Goal: Information Seeking & Learning: Check status

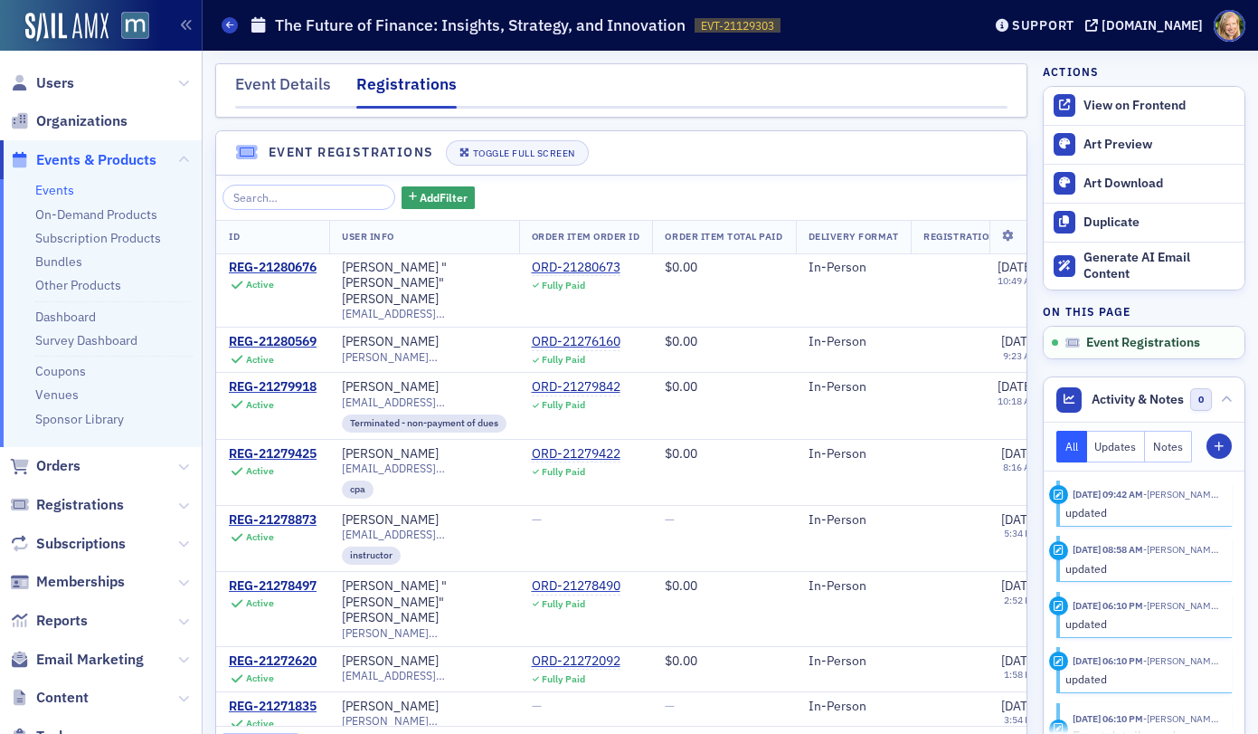
scroll to position [39, 0]
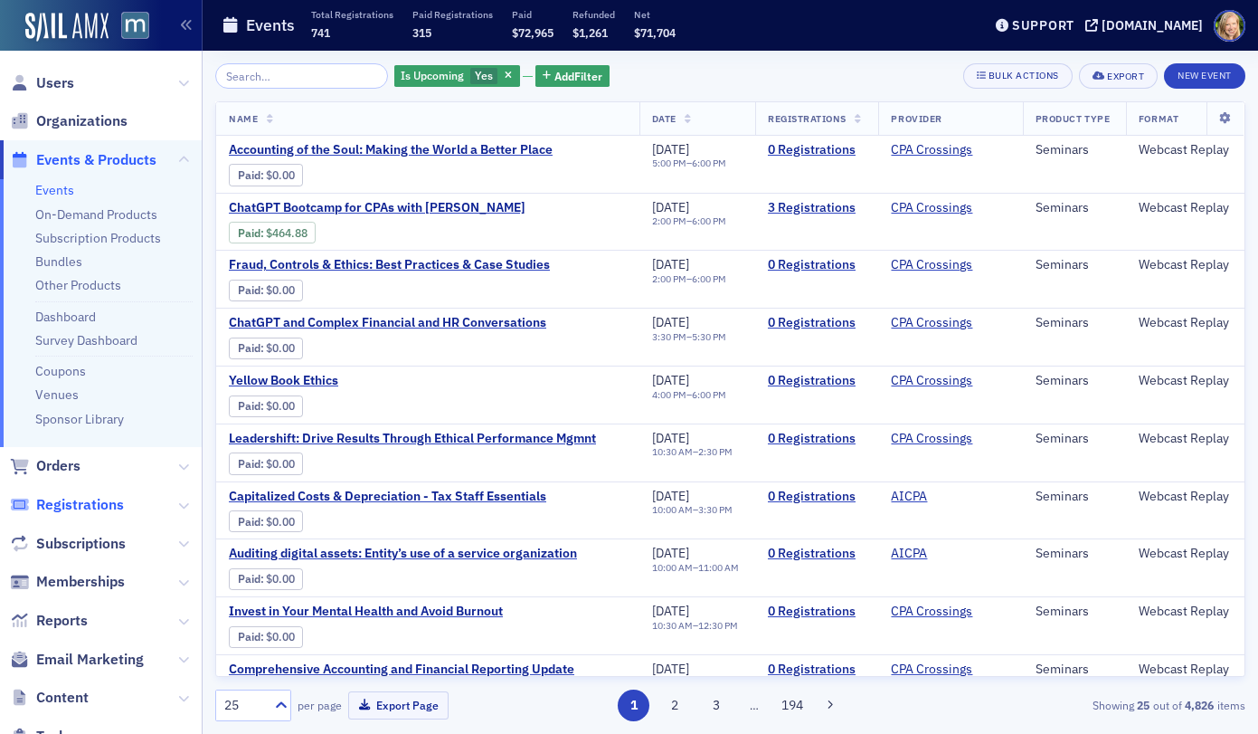
click at [85, 506] on span "Registrations" at bounding box center [80, 505] width 88 height 20
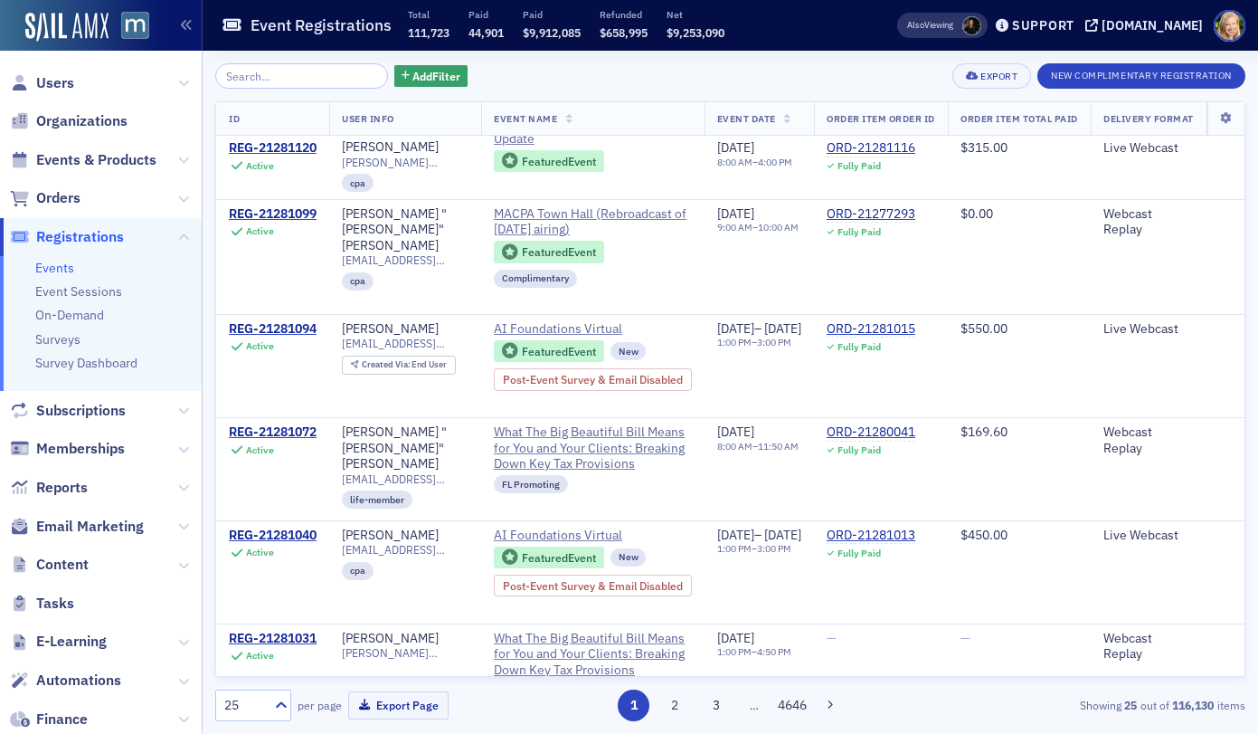
scroll to position [1607, 0]
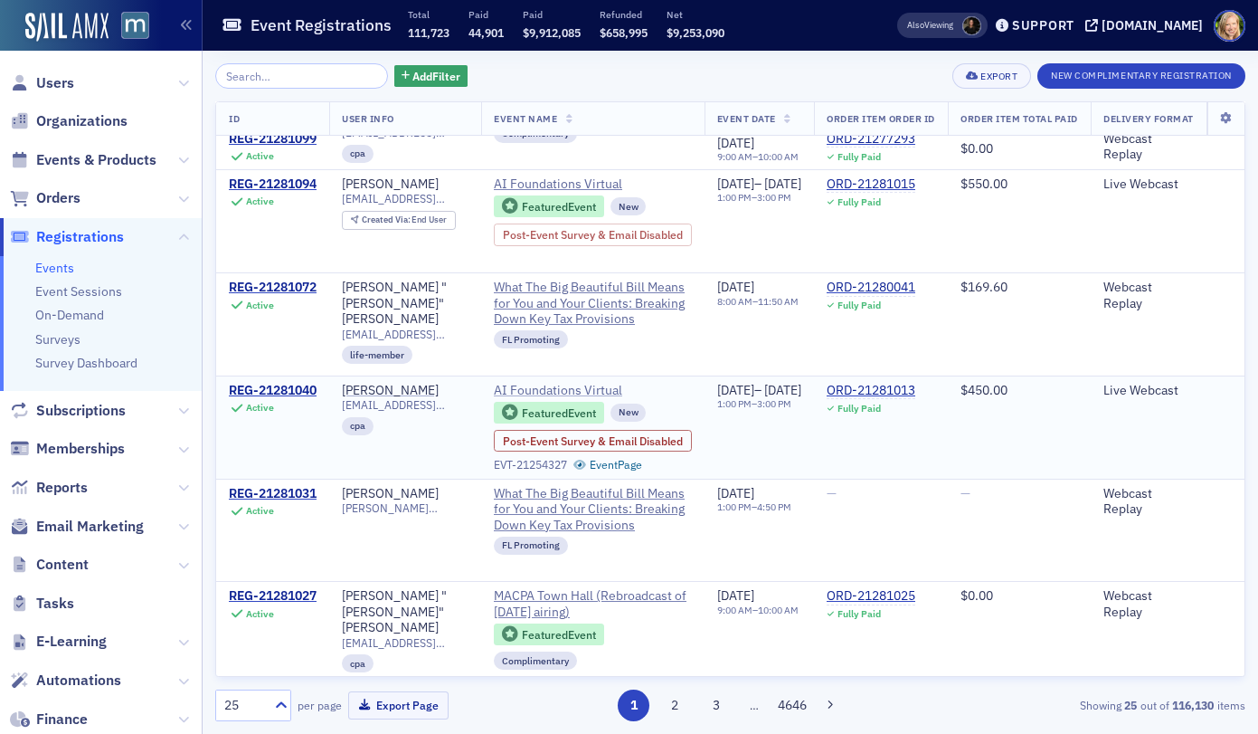
click at [574, 383] on span "AI Foundations Virtual" at bounding box center [576, 391] width 165 height 16
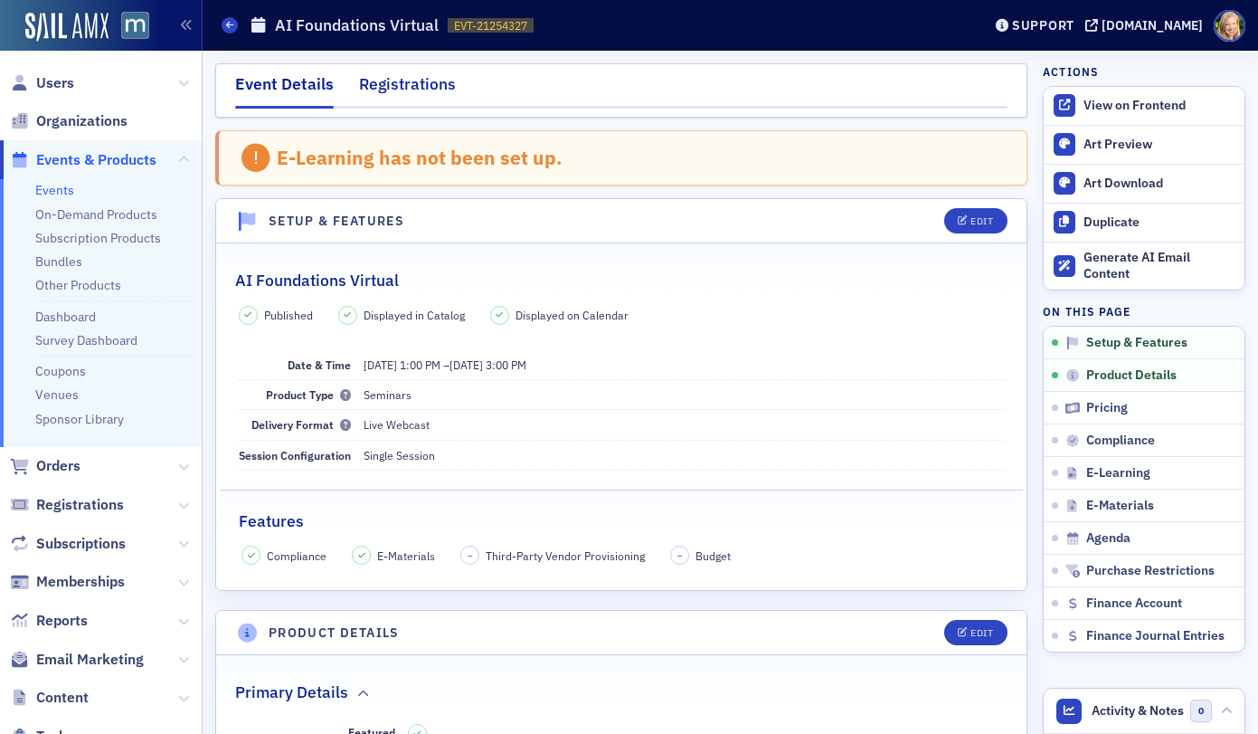
click at [422, 94] on div "Registrations" at bounding box center [407, 88] width 97 height 33
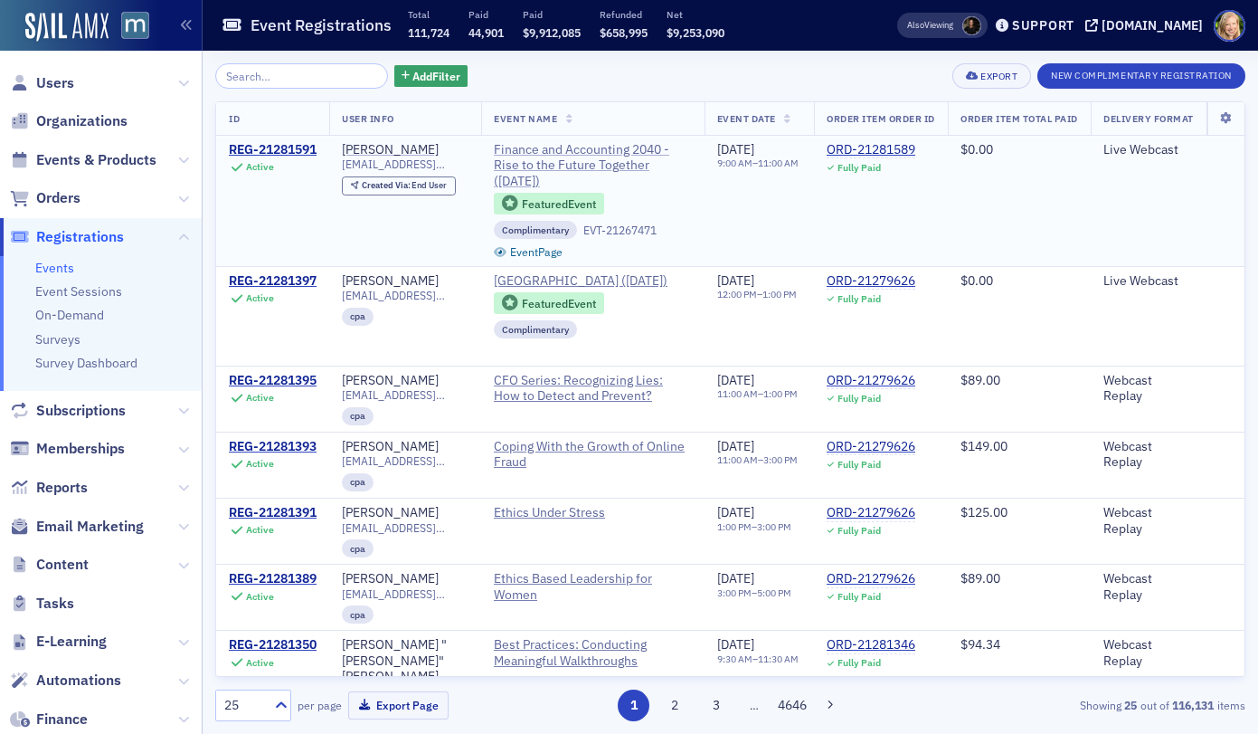
click at [576, 160] on span "Finance and Accounting 2040 - Rise to the Future Together (October 2025)" at bounding box center [593, 166] width 198 height 48
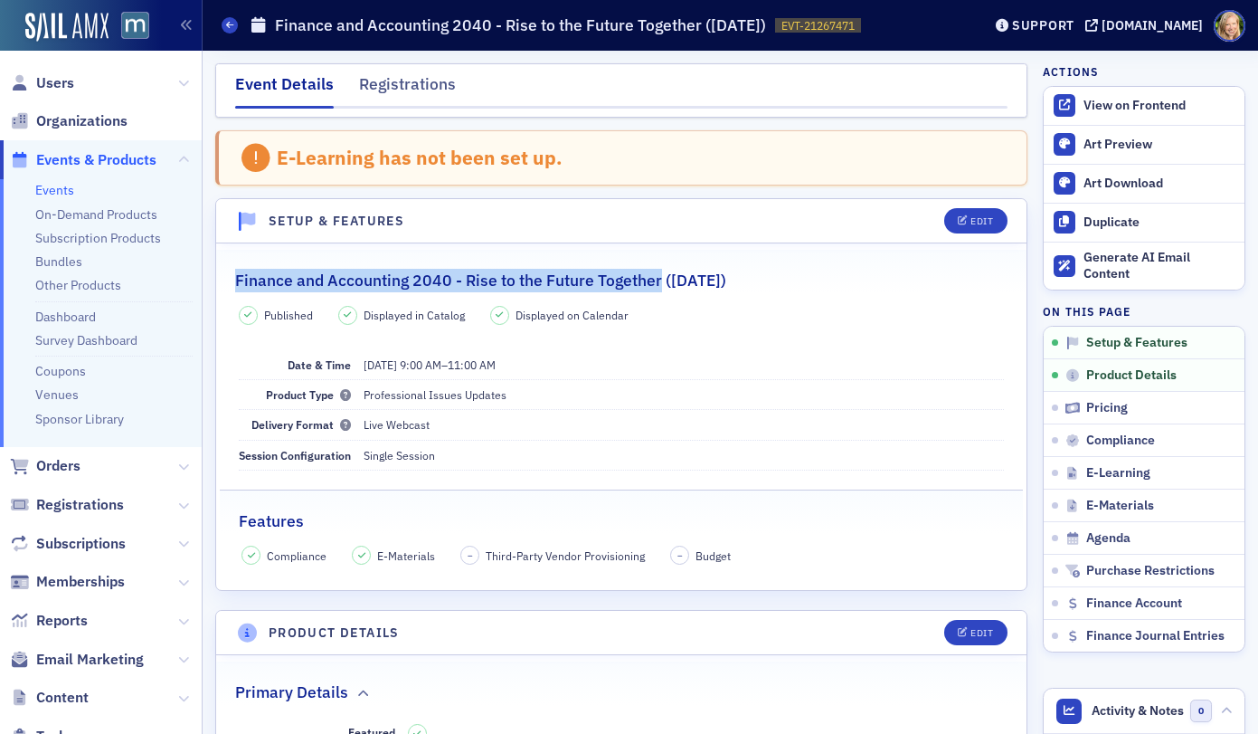
drag, startPoint x: 230, startPoint y: 285, endPoint x: 660, endPoint y: 275, distance: 429.8
click at [660, 275] on legend "Finance and Accounting 2040 - Rise to the Future Together (October 2025)" at bounding box center [621, 271] width 811 height 43
copy h2 "Finance and Accounting 2040 - Rise to the Future Together"
